Goal: Information Seeking & Learning: Find specific fact

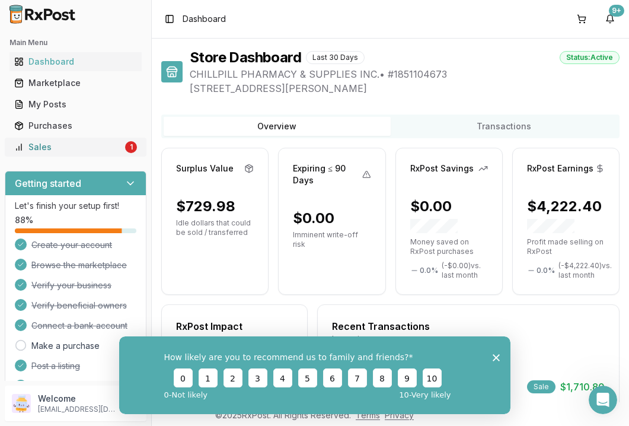
click at [96, 151] on div "Sales" at bounding box center [68, 147] width 108 height 12
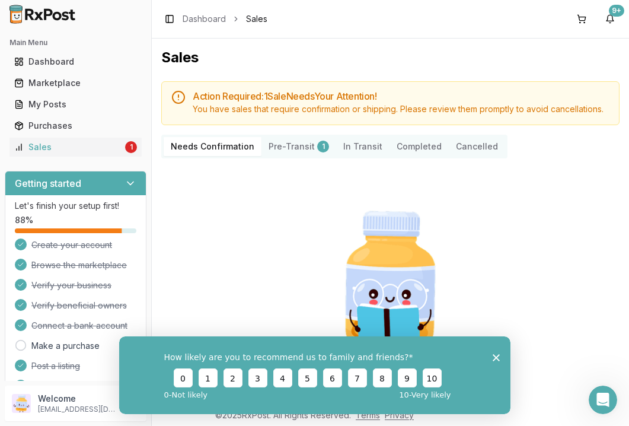
click at [406, 148] on button "Completed" at bounding box center [418, 146] width 59 height 19
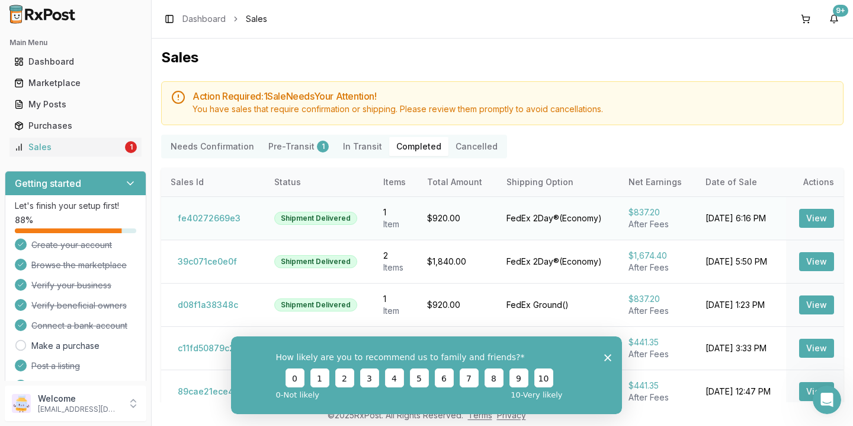
click at [628, 219] on button "View" at bounding box center [816, 218] width 35 height 19
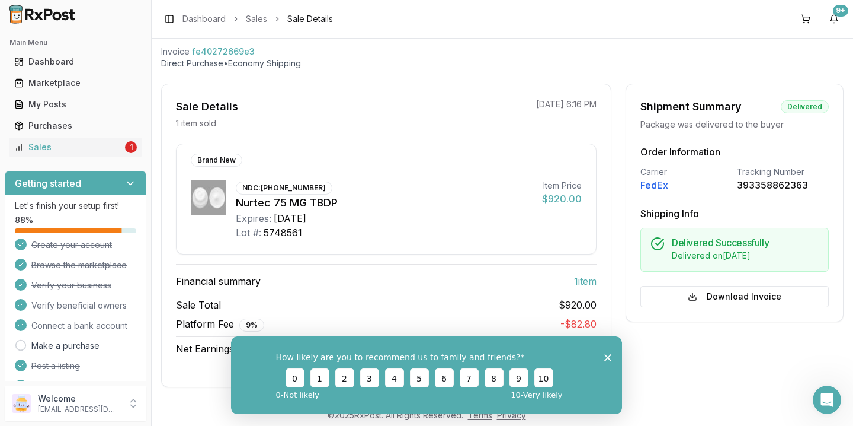
scroll to position [63, 0]
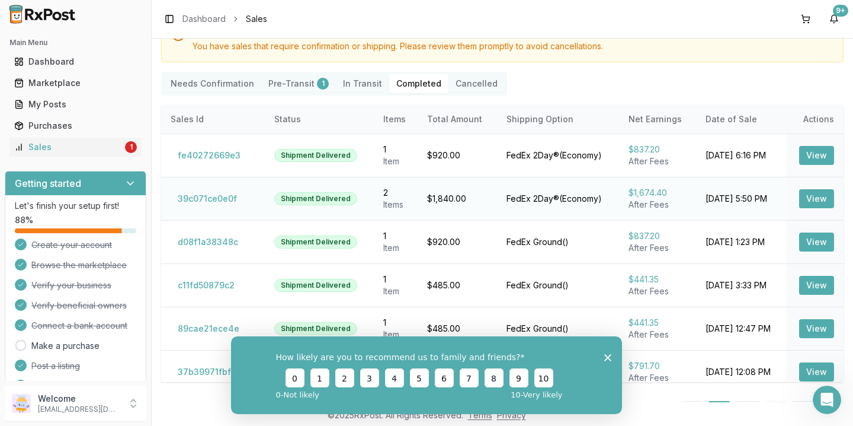
click at [628, 202] on button "View" at bounding box center [816, 198] width 35 height 19
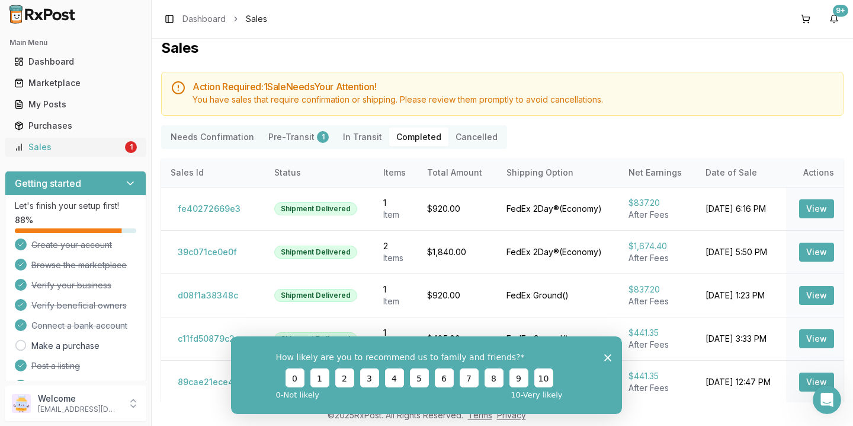
click at [92, 148] on div "Sales" at bounding box center [68, 147] width 108 height 12
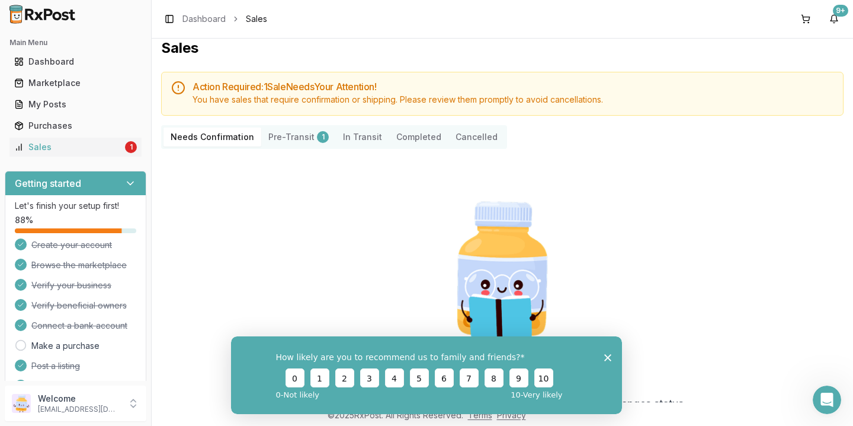
click at [274, 139] on button "Pre-Transit 1" at bounding box center [298, 136] width 75 height 19
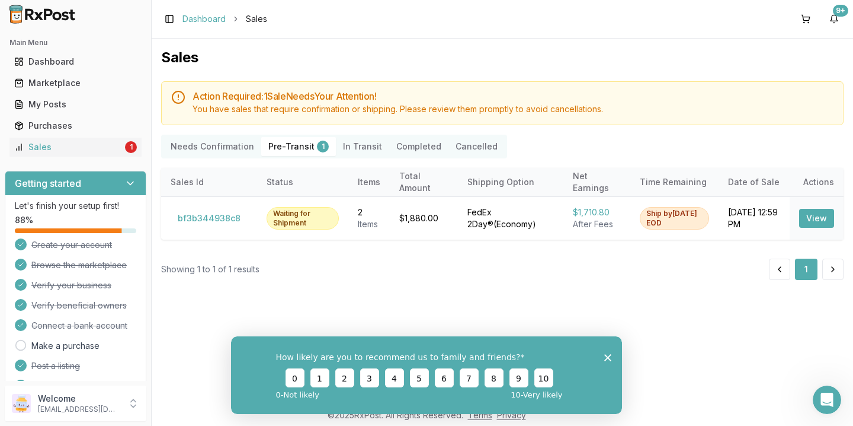
click at [192, 21] on link "Dashboard" at bounding box center [204, 19] width 43 height 12
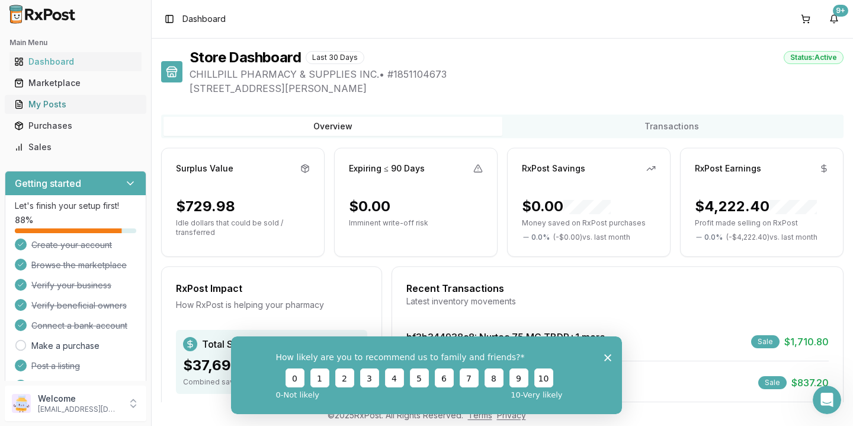
click at [68, 107] on div "My Posts" at bounding box center [75, 104] width 123 height 12
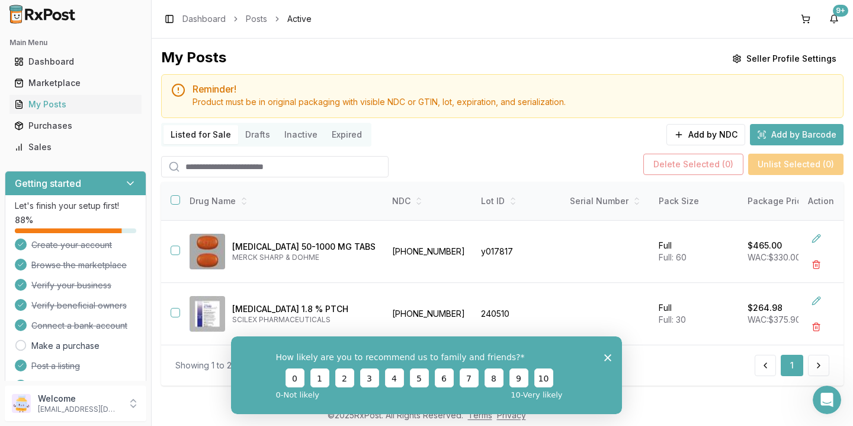
scroll to position [17, 0]
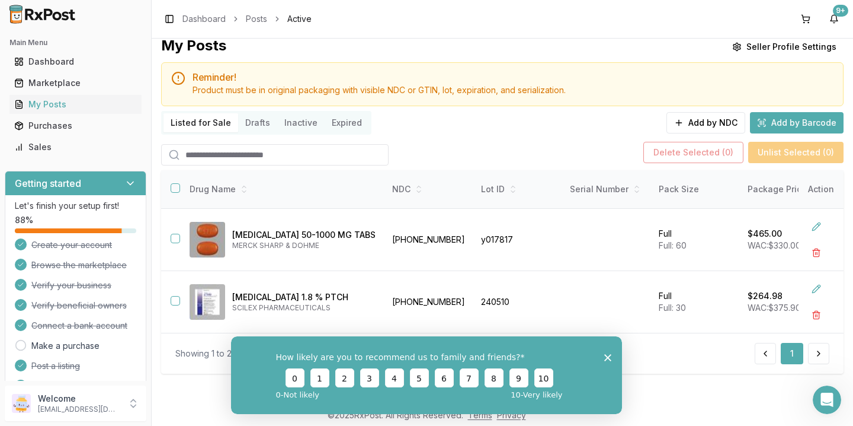
click at [607, 360] on icon "Close survey" at bounding box center [607, 356] width 7 height 7
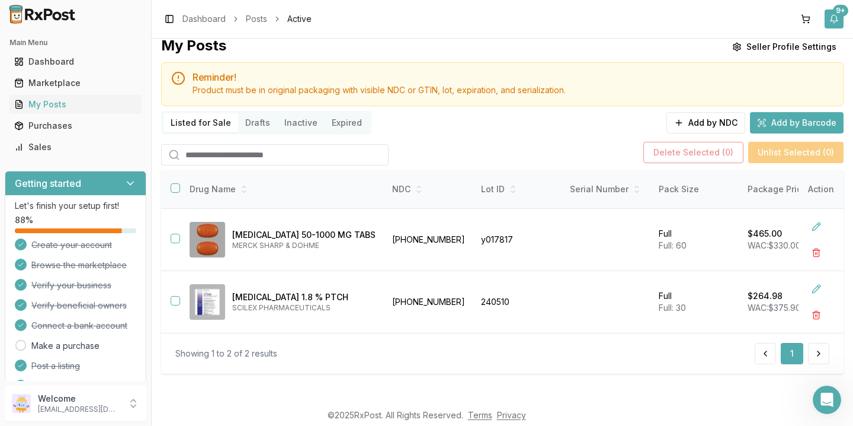
click at [839, 9] on div "9+" at bounding box center [840, 11] width 15 height 12
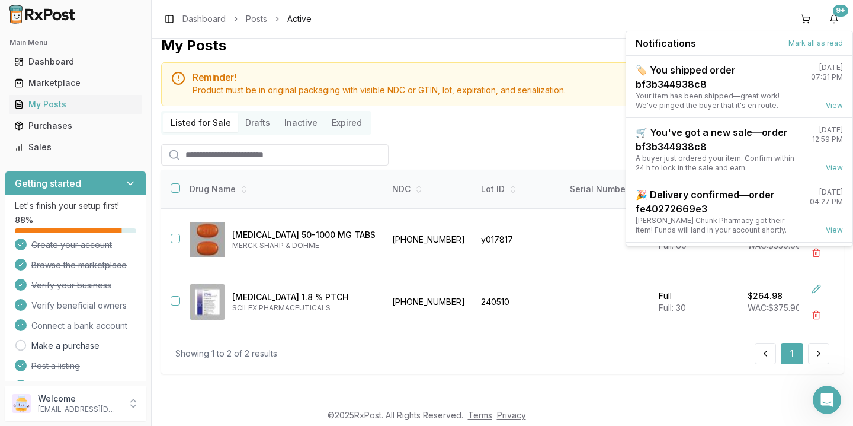
click at [590, 17] on div "Toggle Sidebar Dashboard Posts Active 9+" at bounding box center [503, 19] width 702 height 38
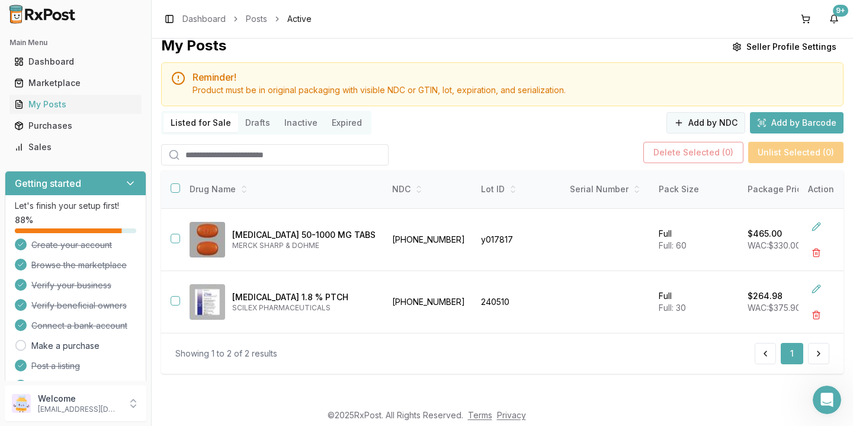
click at [686, 121] on button "Add by NDC" at bounding box center [706, 122] width 79 height 21
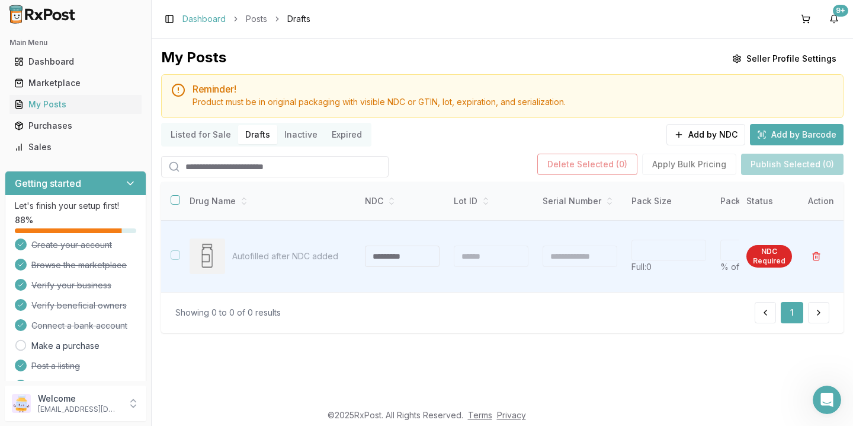
click at [201, 21] on link "Dashboard" at bounding box center [204, 19] width 43 height 12
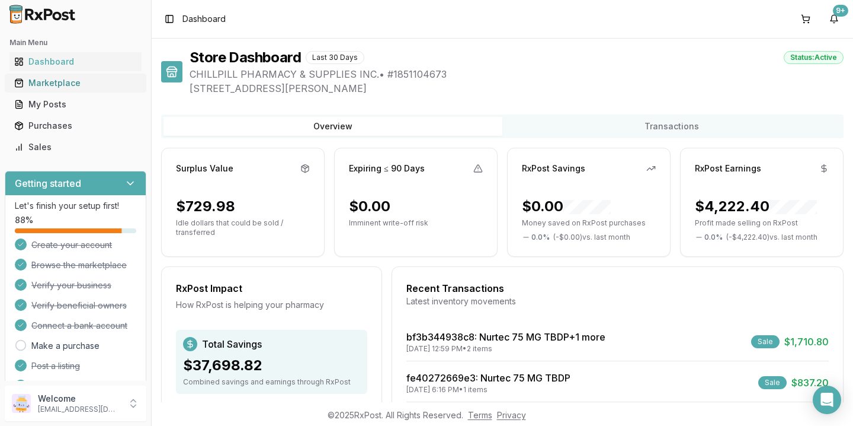
click at [55, 86] on div "Marketplace" at bounding box center [75, 83] width 123 height 12
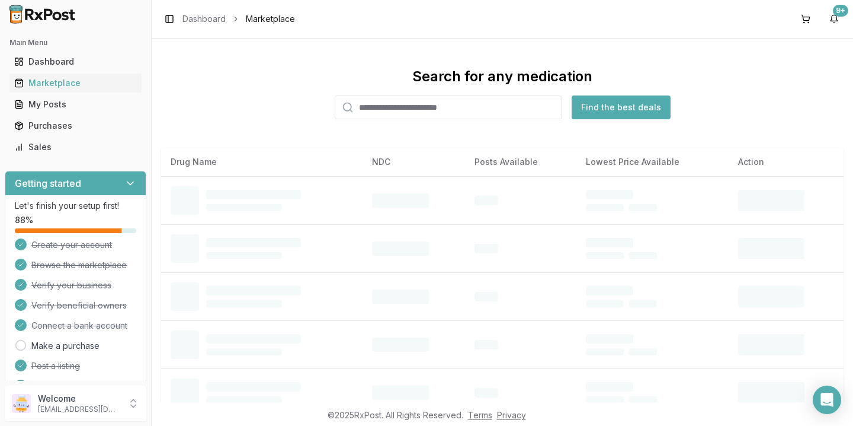
click at [392, 109] on input "search" at bounding box center [449, 107] width 228 height 24
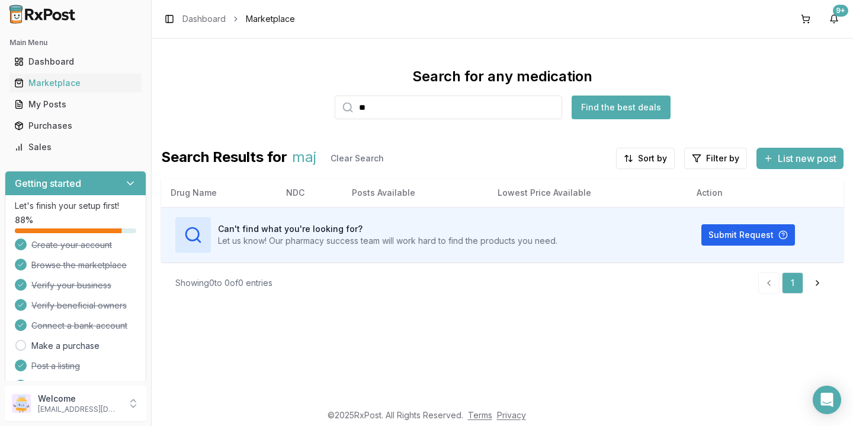
type input "*"
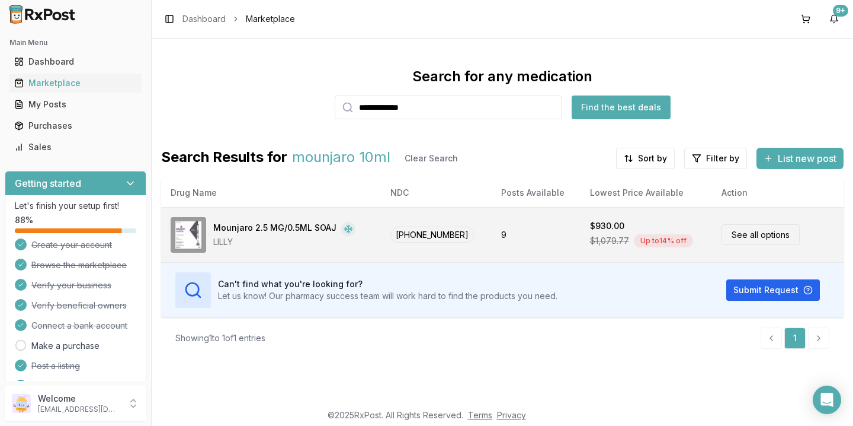
type input "**********"
click at [742, 239] on link "See all options" at bounding box center [761, 234] width 78 height 21
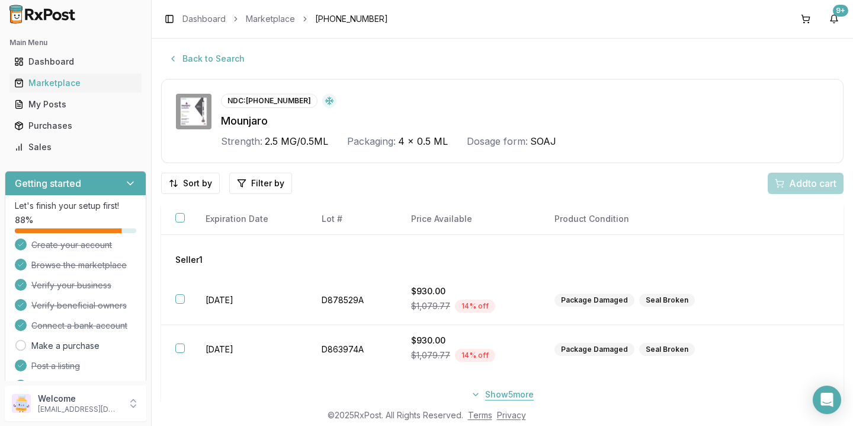
click at [505, 399] on button "Show 5 more" at bounding box center [502, 393] width 77 height 21
click at [191, 120] on img at bounding box center [194, 112] width 36 height 36
click at [191, 121] on img at bounding box center [194, 112] width 36 height 36
